Goal: Information Seeking & Learning: Learn about a topic

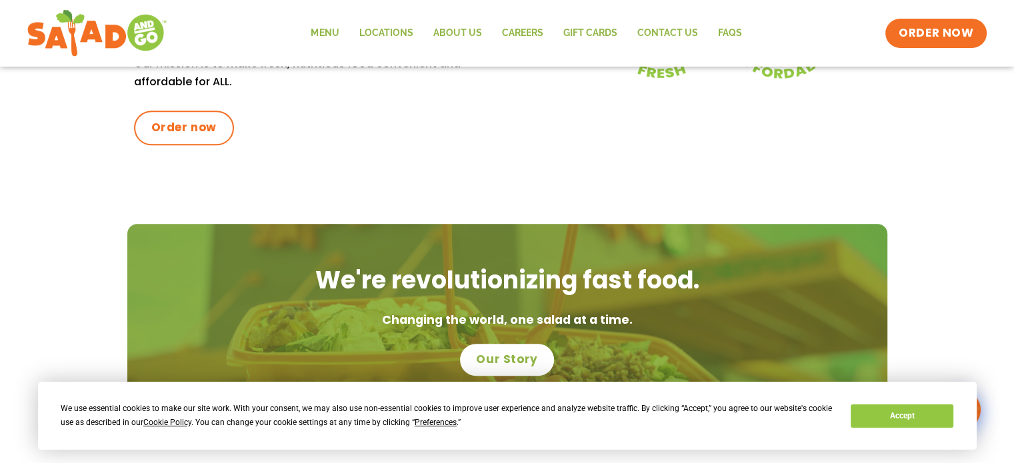
scroll to position [507, 0]
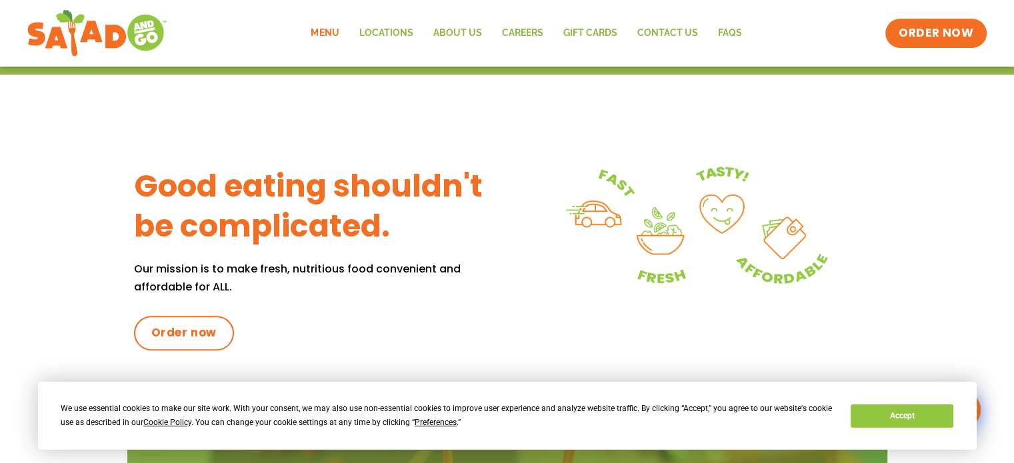
click at [332, 29] on link "Menu" at bounding box center [325, 33] width 48 height 31
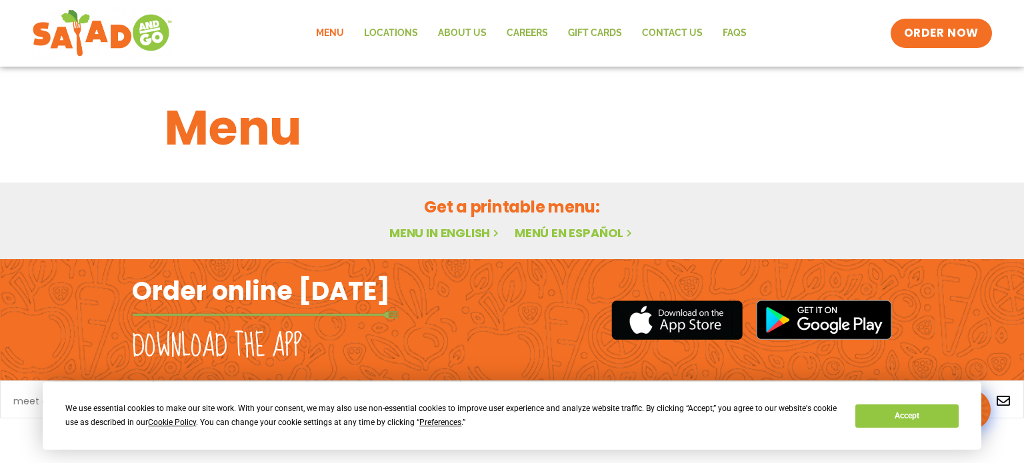
click at [451, 234] on link "Menu in English" at bounding box center [445, 233] width 112 height 17
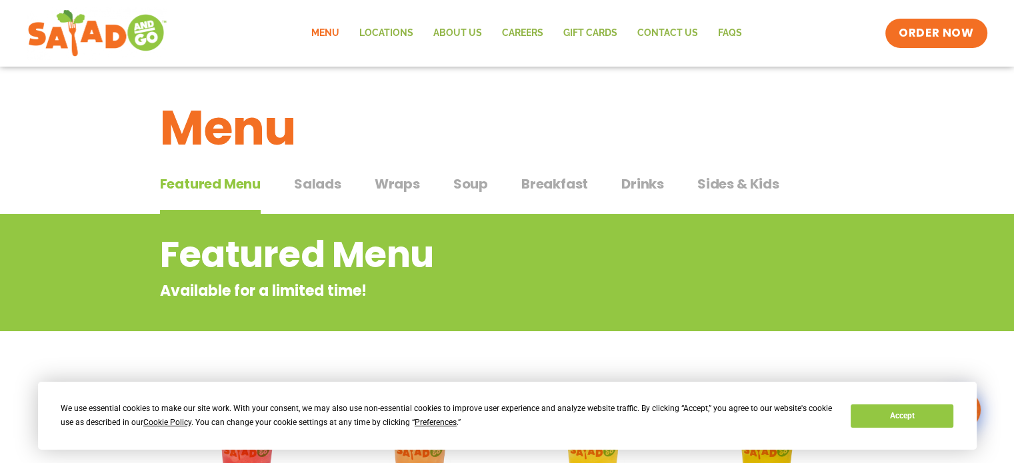
drag, startPoint x: 672, startPoint y: 99, endPoint x: 685, endPoint y: 124, distance: 28.0
drag, startPoint x: 685, startPoint y: 124, endPoint x: 667, endPoint y: 119, distance: 19.2
drag, startPoint x: 695, startPoint y: 140, endPoint x: 702, endPoint y: 141, distance: 6.8
